Goal: Download file/media

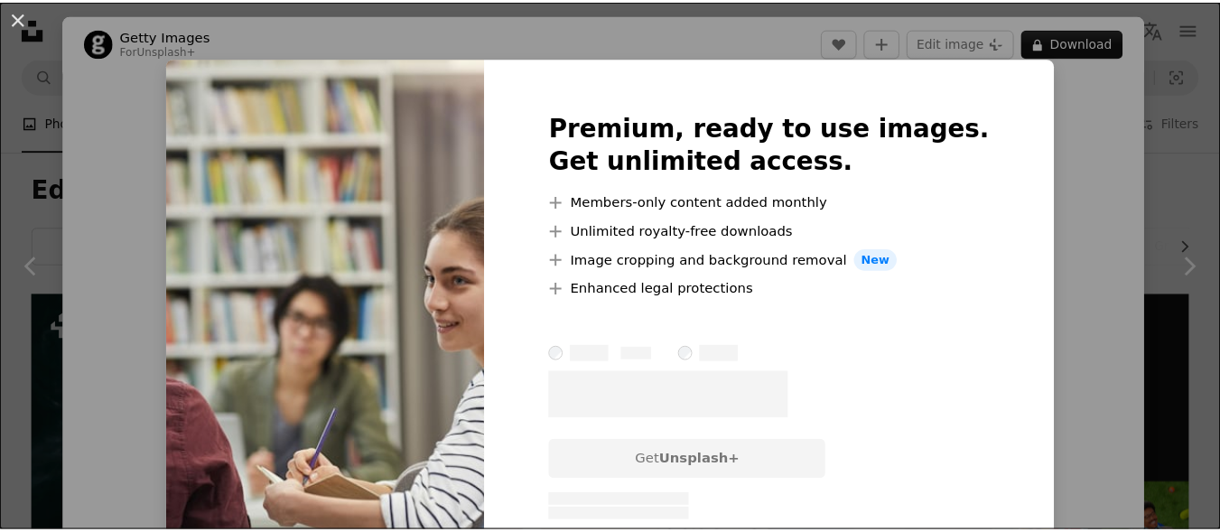
scroll to position [1238, 0]
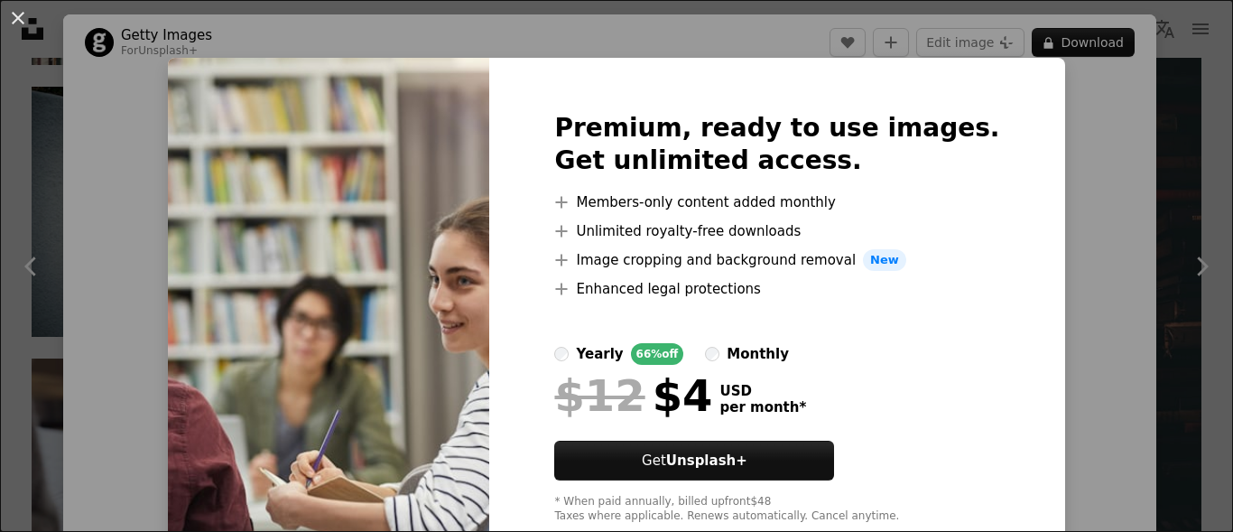
click at [328, 230] on img at bounding box center [328, 318] width 321 height 520
click at [9, 21] on button "An X shape" at bounding box center [18, 18] width 22 height 22
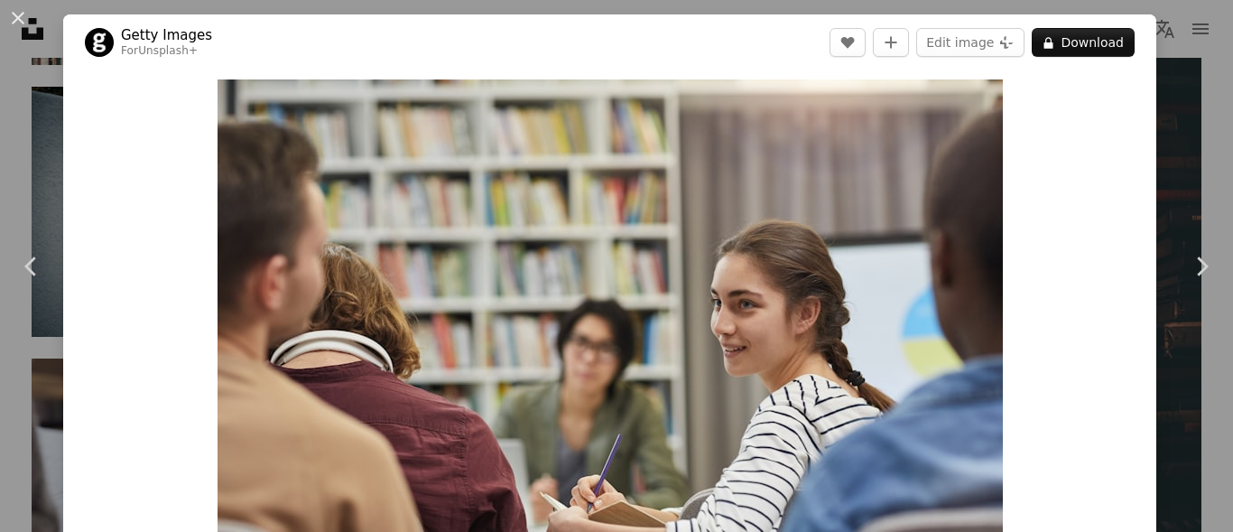
click at [9, 21] on button "An X shape" at bounding box center [18, 18] width 22 height 22
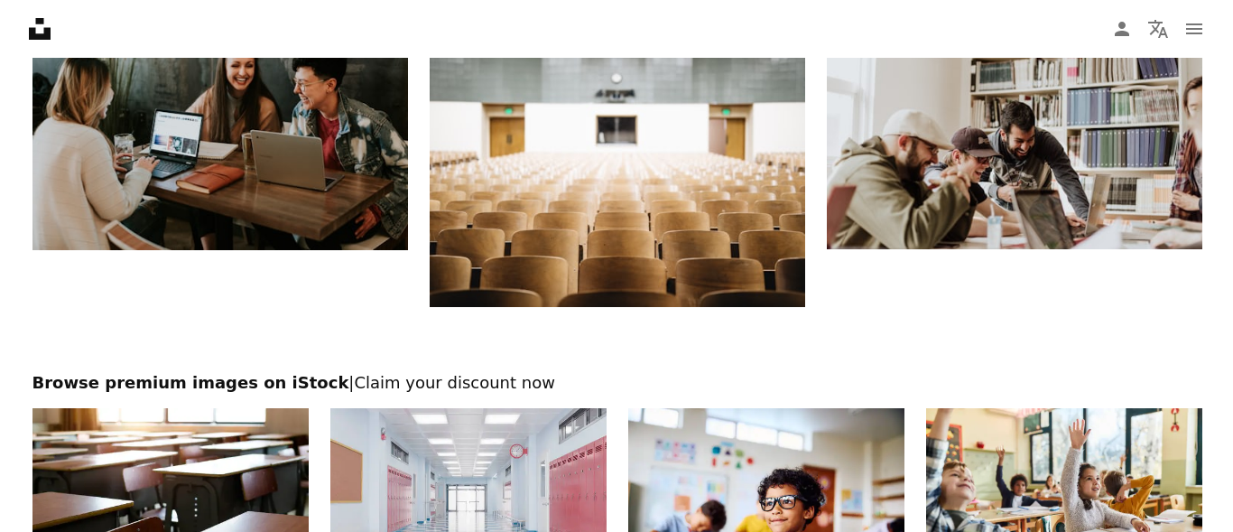
scroll to position [2186, 0]
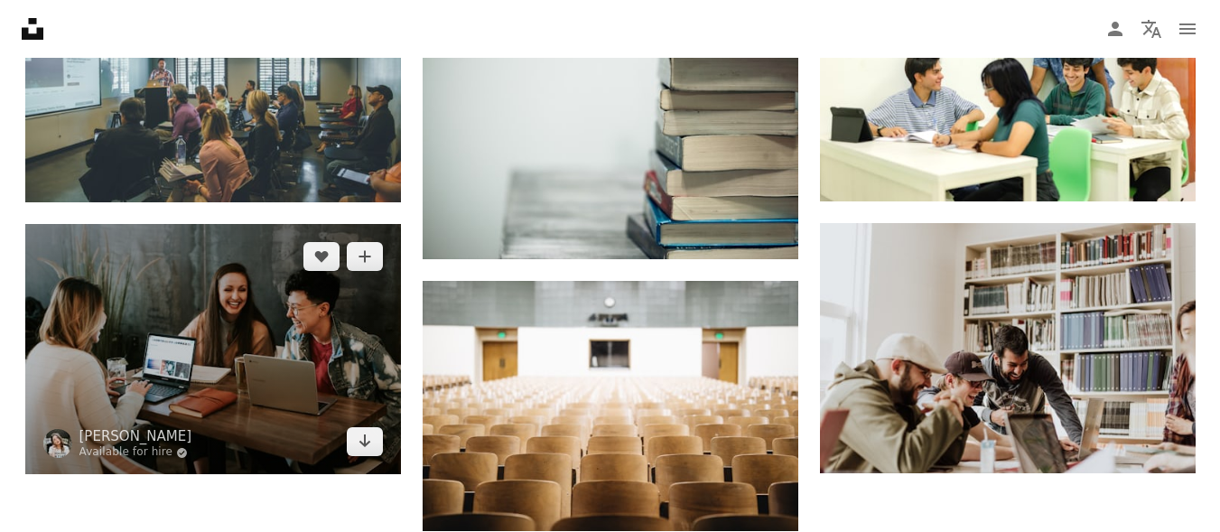
click at [182, 365] on img at bounding box center [213, 349] width 376 height 250
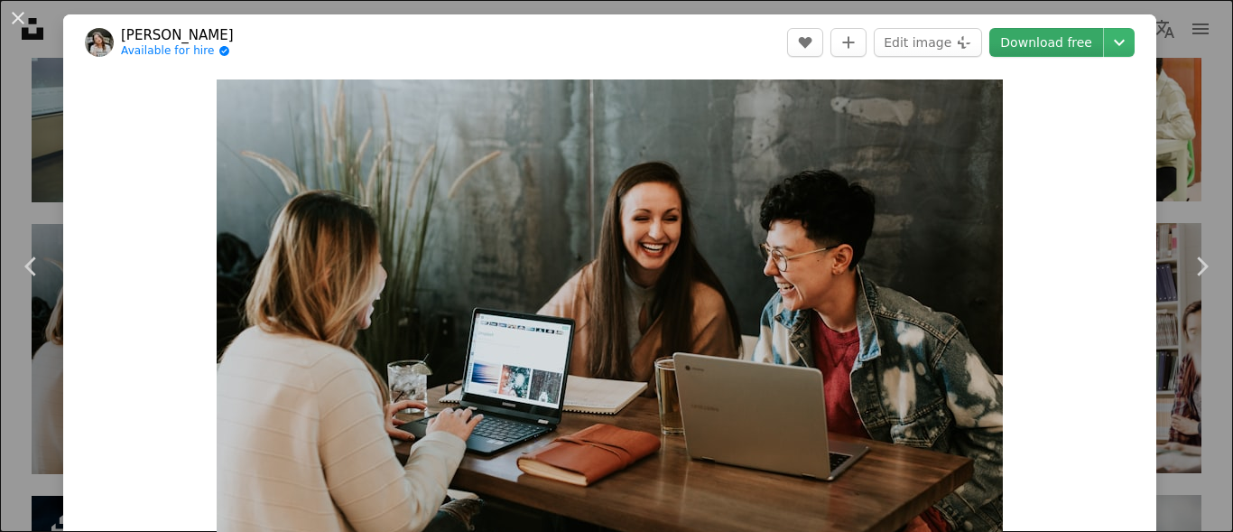
click at [1044, 42] on link "Download free" at bounding box center [1046, 42] width 114 height 29
